Goal: Navigation & Orientation: Find specific page/section

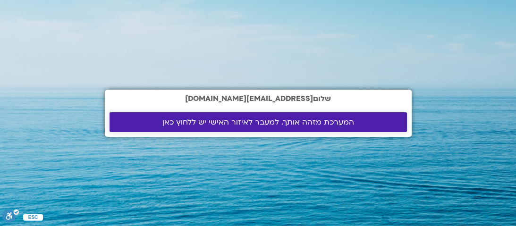
click at [258, 126] on span "המערכת מזהה אותך. למעבר לאיזור האישי יש ללחוץ כאן" at bounding box center [258, 122] width 192 height 8
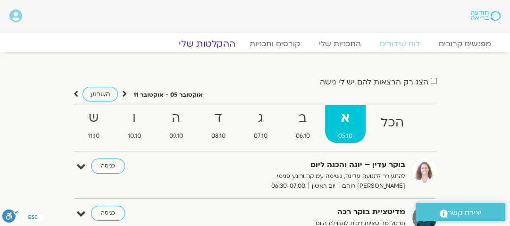
click at [211, 48] on link "ההקלטות שלי" at bounding box center [207, 43] width 79 height 11
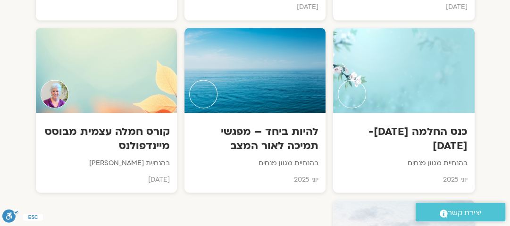
scroll to position [906, 0]
